Goal: Task Accomplishment & Management: Manage account settings

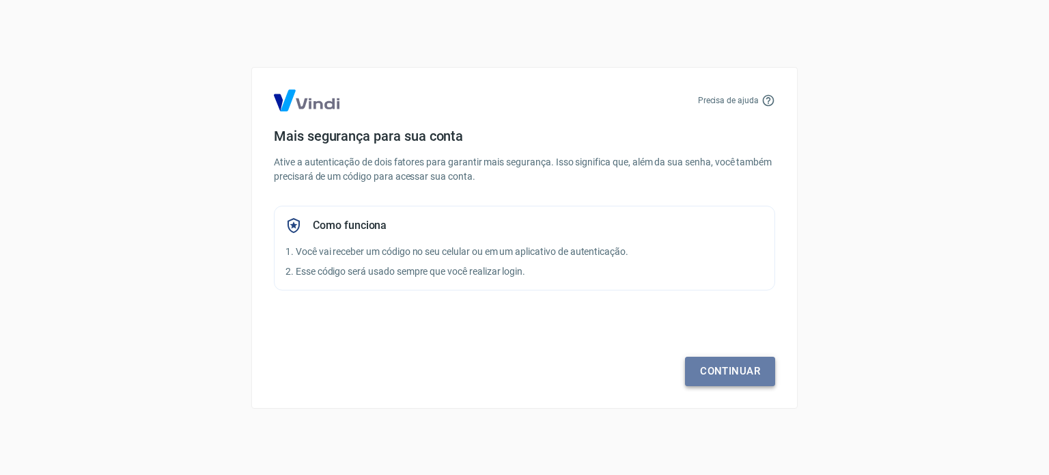
click at [710, 362] on link "Continuar" at bounding box center [730, 370] width 90 height 29
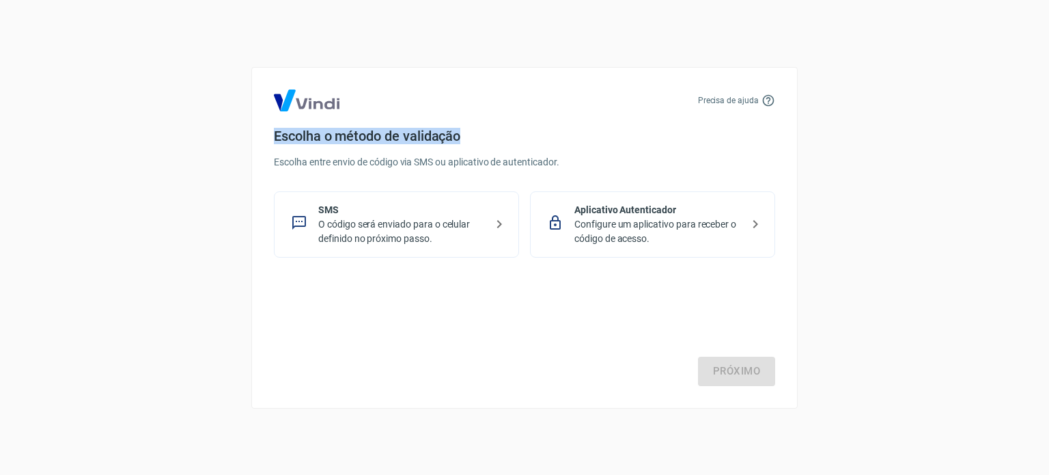
drag, startPoint x: 456, startPoint y: 133, endPoint x: 272, endPoint y: 123, distance: 184.6
click at [272, 123] on div "Precisa de ajuda Escolha o método de validação Escolha entre envio de código vi…" at bounding box center [524, 237] width 546 height 341
click at [346, 102] on div "Precisa de ajuda" at bounding box center [524, 100] width 501 height 22
drag, startPoint x: 395, startPoint y: 130, endPoint x: 265, endPoint y: 104, distance: 132.8
click at [265, 104] on div "Precisa de ajuda Escolha o método de validação Escolha entre envio de código vi…" at bounding box center [524, 237] width 546 height 341
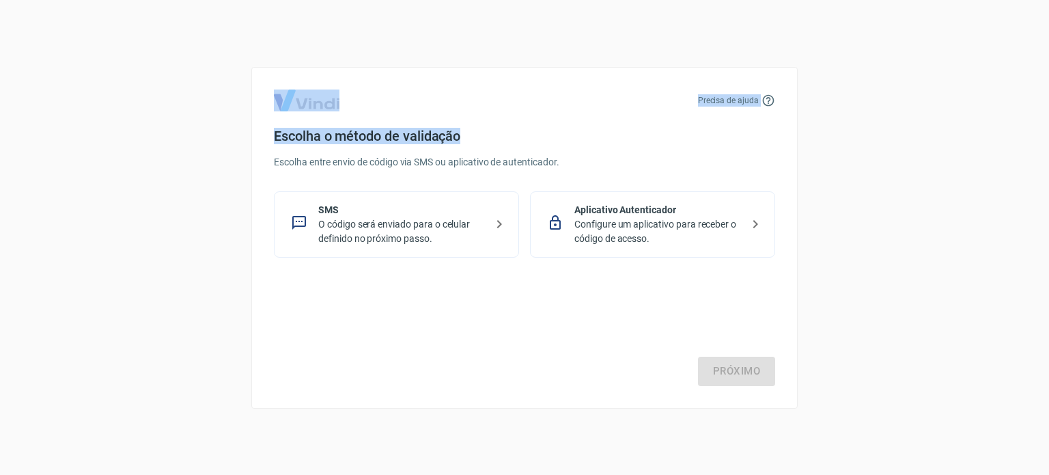
click at [336, 111] on img at bounding box center [307, 100] width 66 height 22
click at [348, 100] on div "Precisa de ajuda" at bounding box center [524, 100] width 501 height 22
